Goal: Task Accomplishment & Management: Use online tool/utility

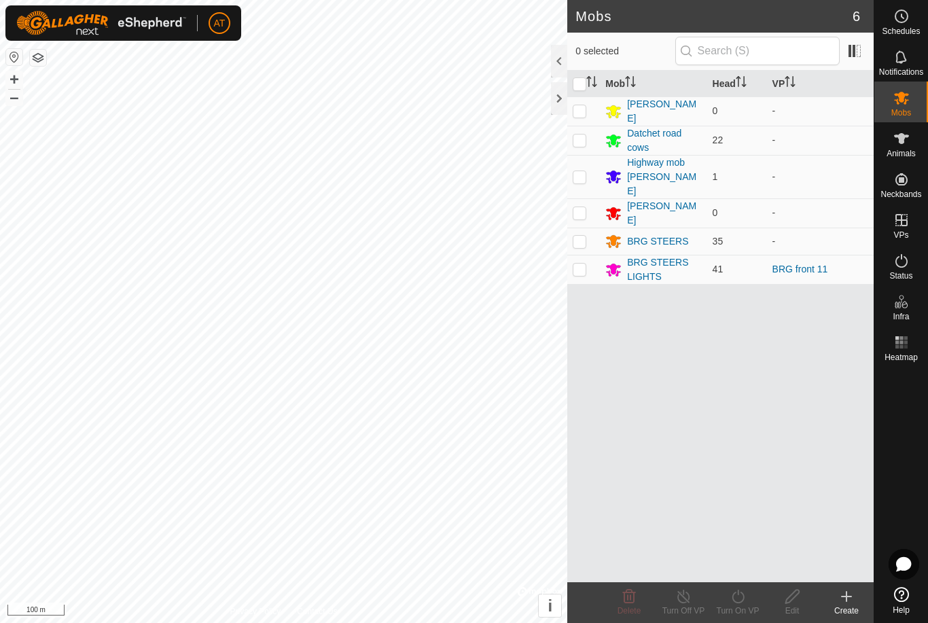
click at [595, 255] on td at bounding box center [583, 269] width 33 height 29
checkbox input "true"
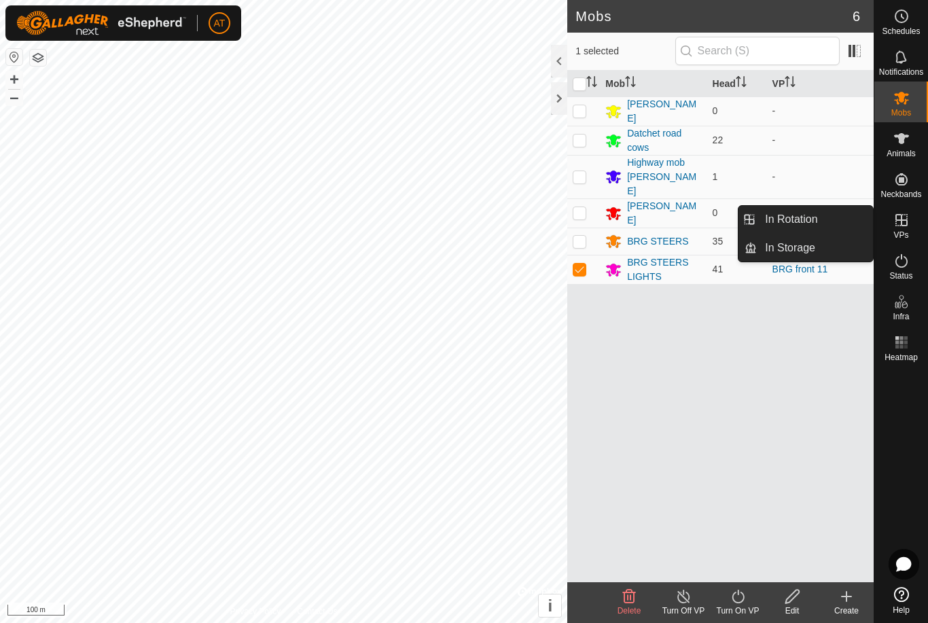
click at [757, 217] on link "In Rotation" at bounding box center [815, 219] width 116 height 27
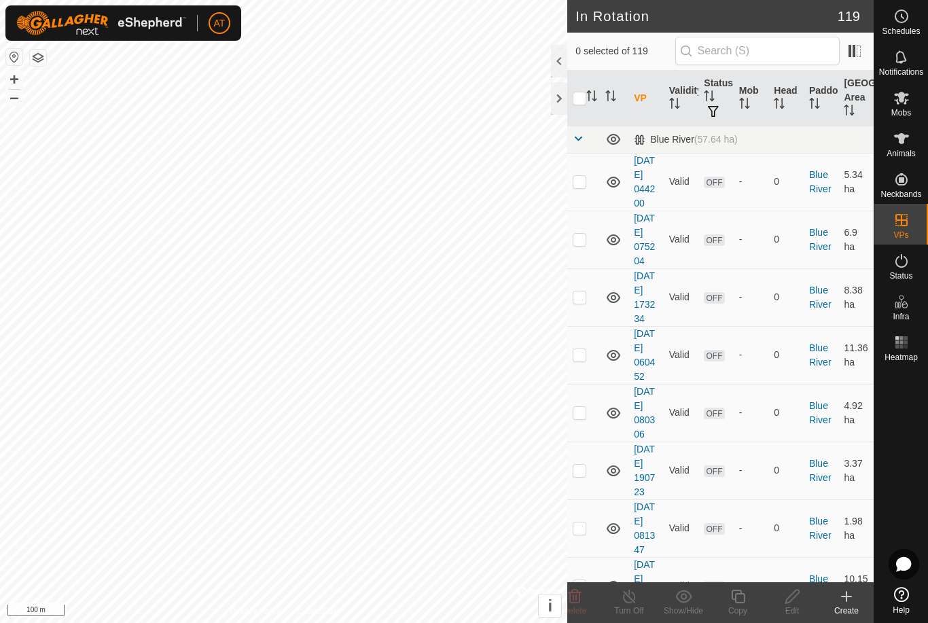
click at [866, 590] on create-svg-icon at bounding box center [846, 596] width 54 height 16
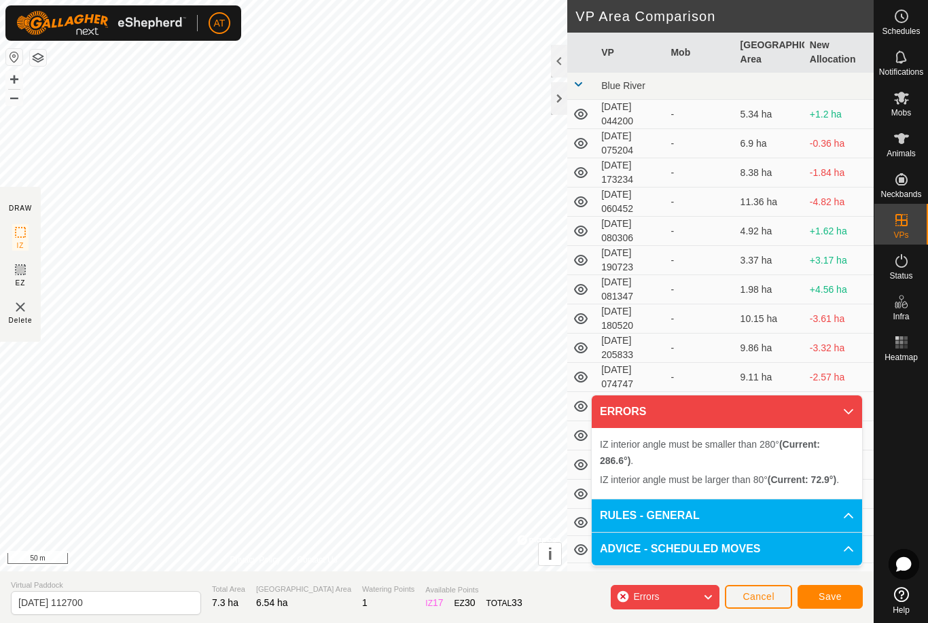
click at [760, 605] on button "Cancel" at bounding box center [758, 597] width 67 height 24
